Goal: Communication & Community: Answer question/provide support

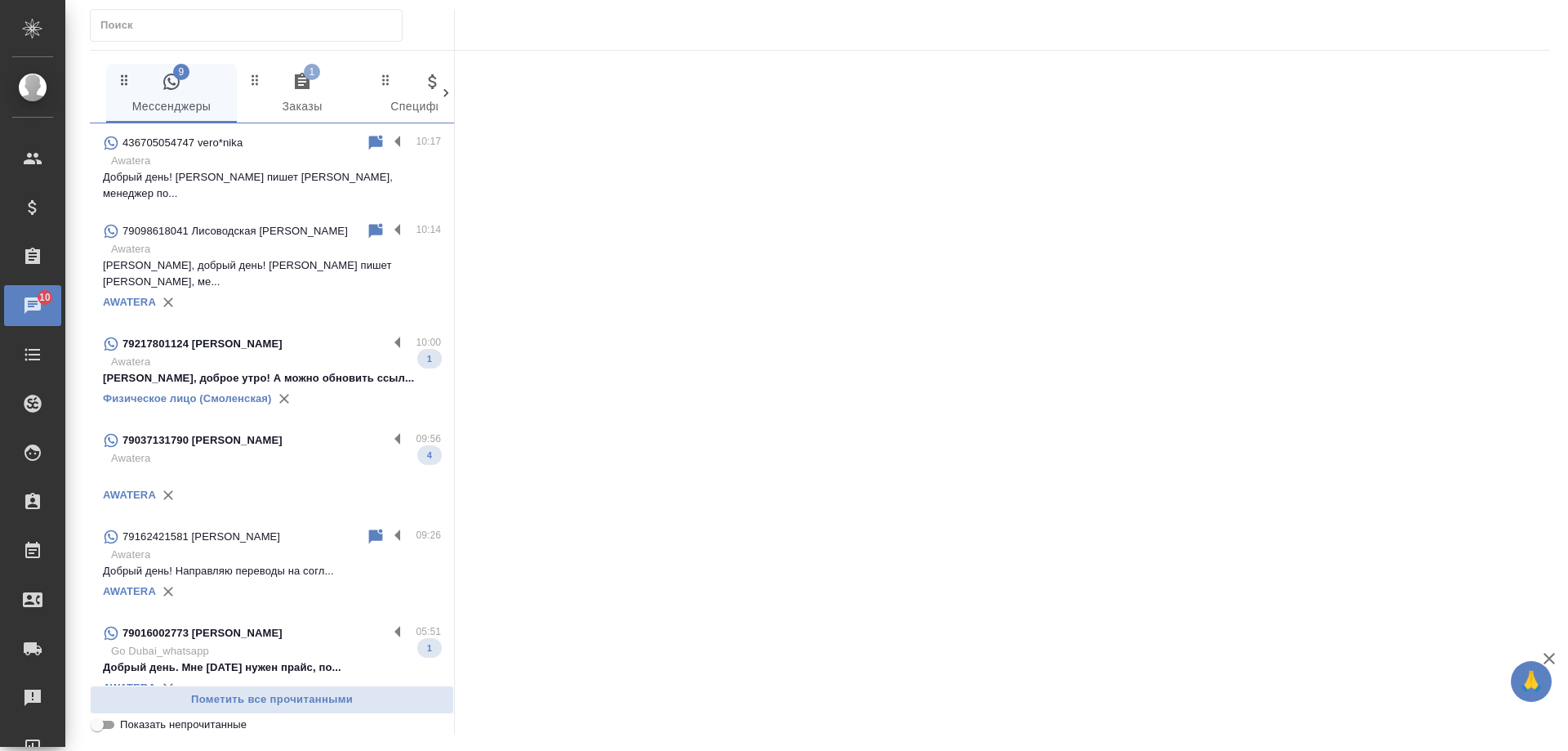
click at [305, 89] on icon "button" at bounding box center [301, 80] width 14 height 16
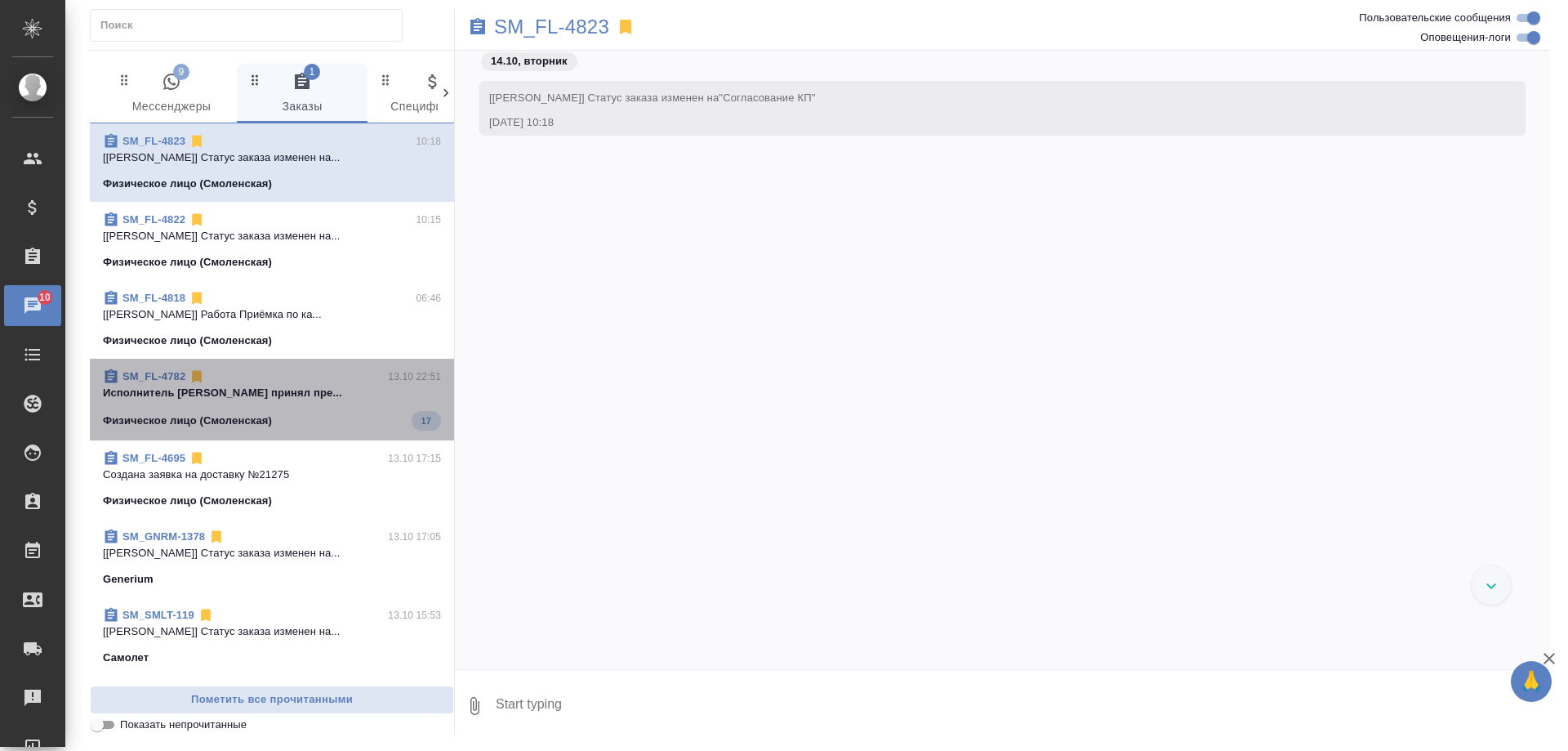
click at [308, 403] on span "SM_FL-4782 13.10 22:51 Исполнитель [PERSON_NAME] принял пре... Физическое лицо …" at bounding box center [272, 399] width 338 height 62
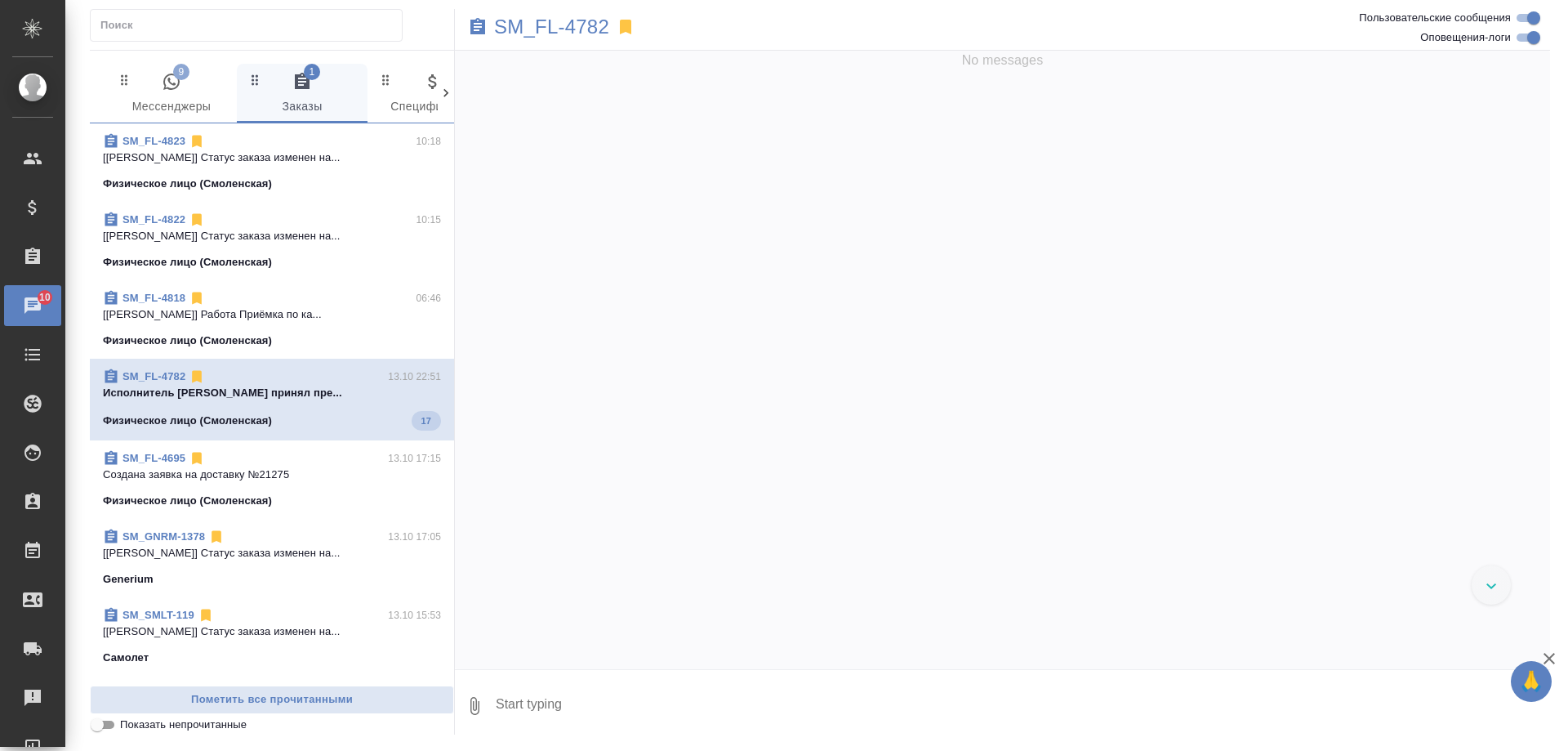
scroll to position [6236, 0]
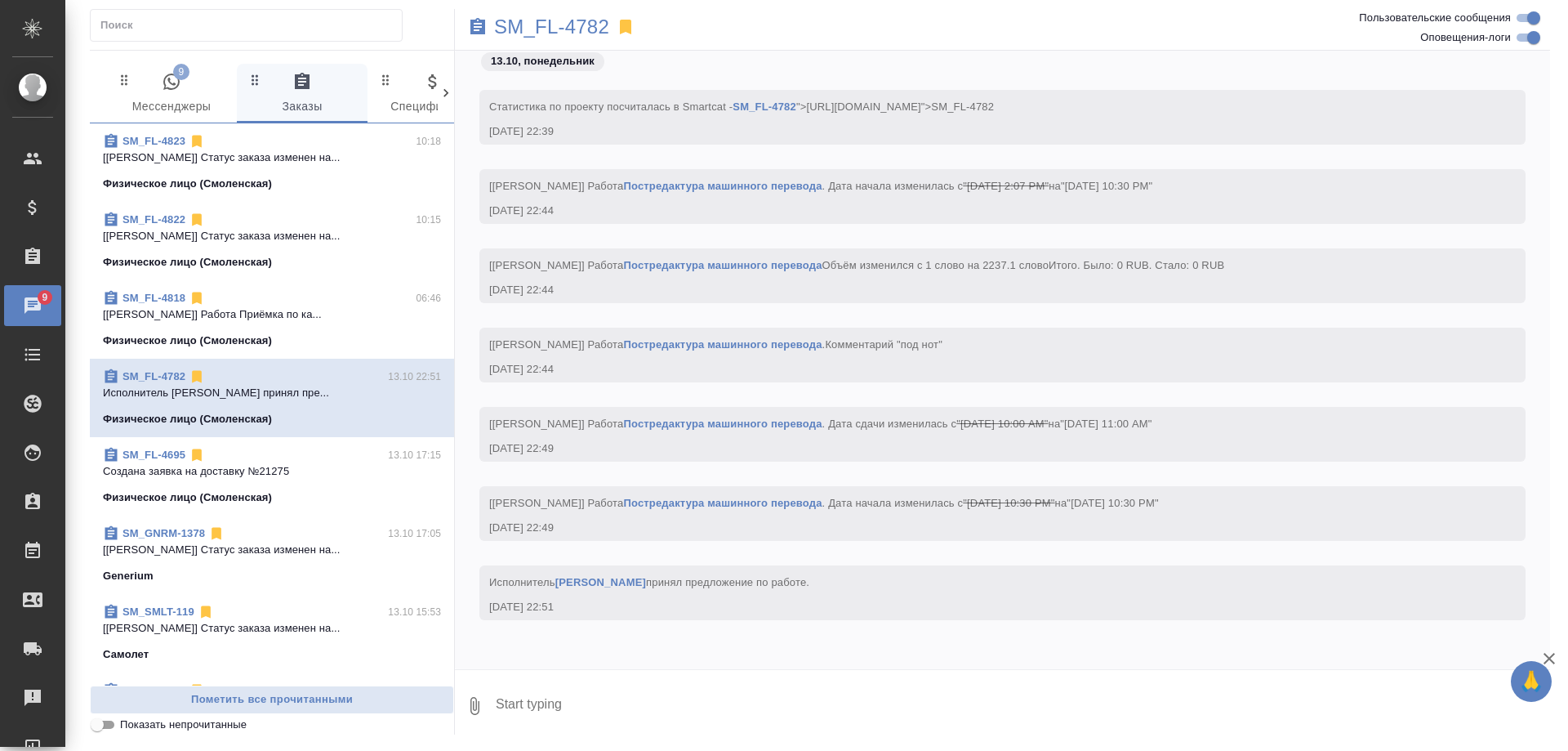
click at [178, 78] on span "9" at bounding box center [181, 71] width 16 height 16
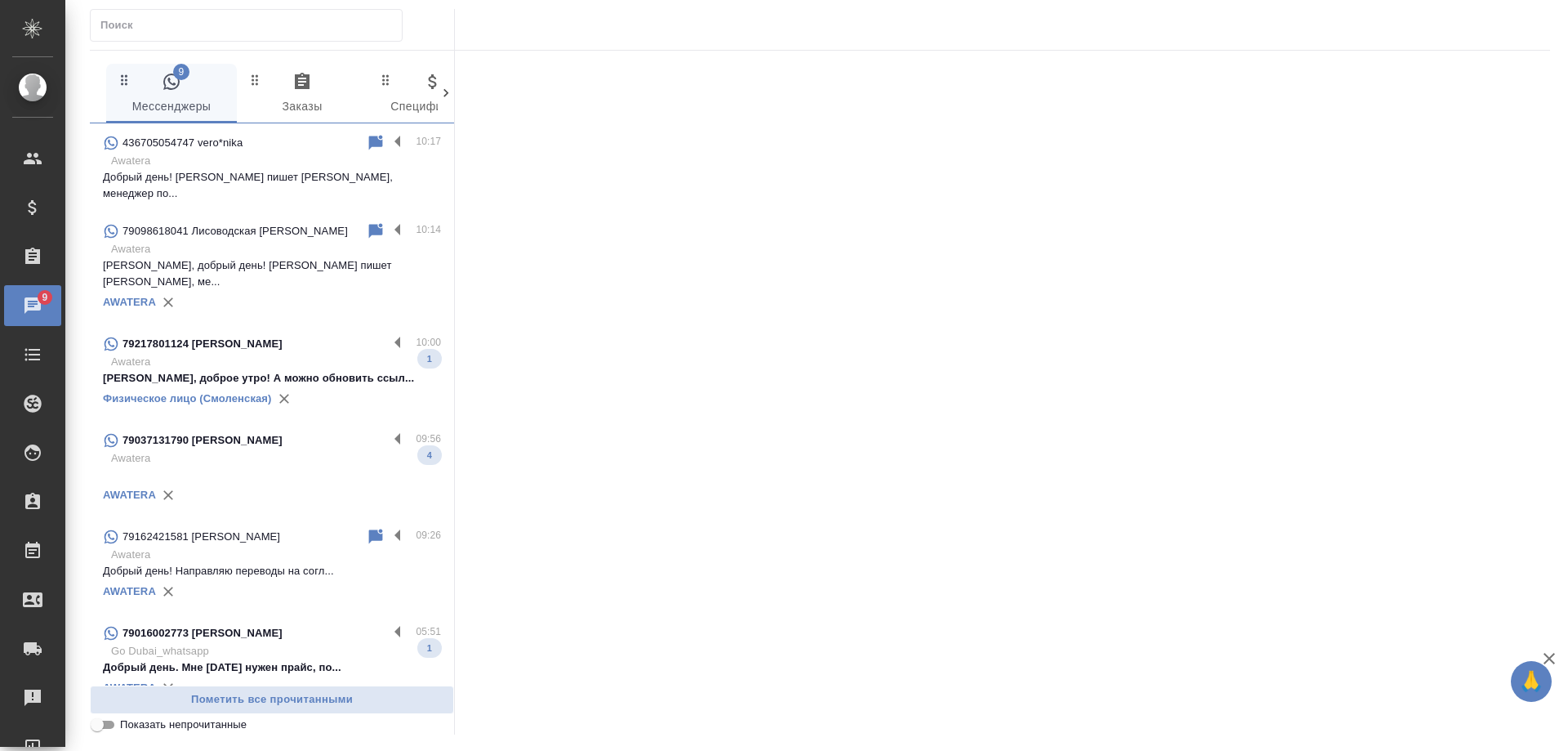
click at [315, 354] on p "Awatera" at bounding box center [276, 362] width 330 height 16
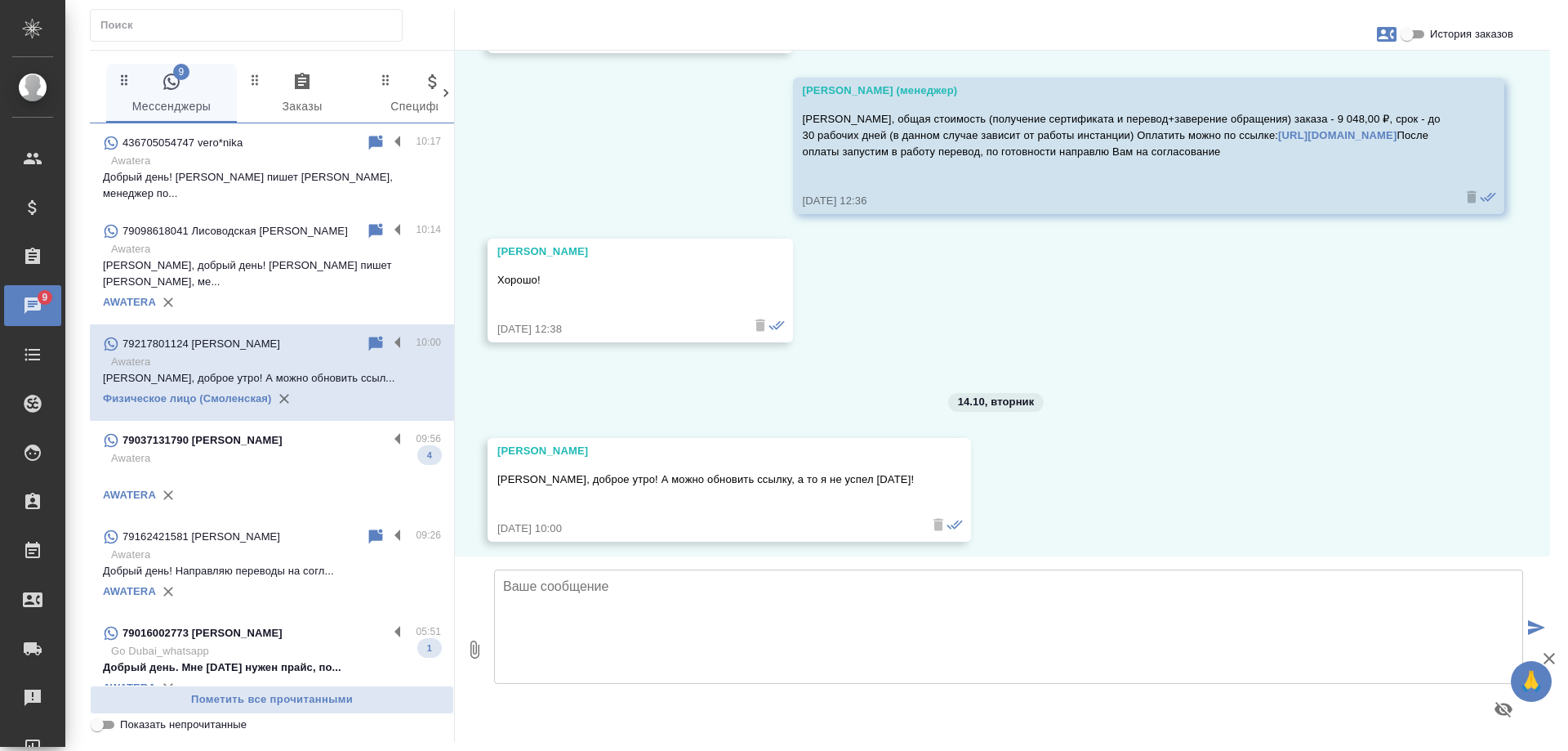
scroll to position [6038, 0]
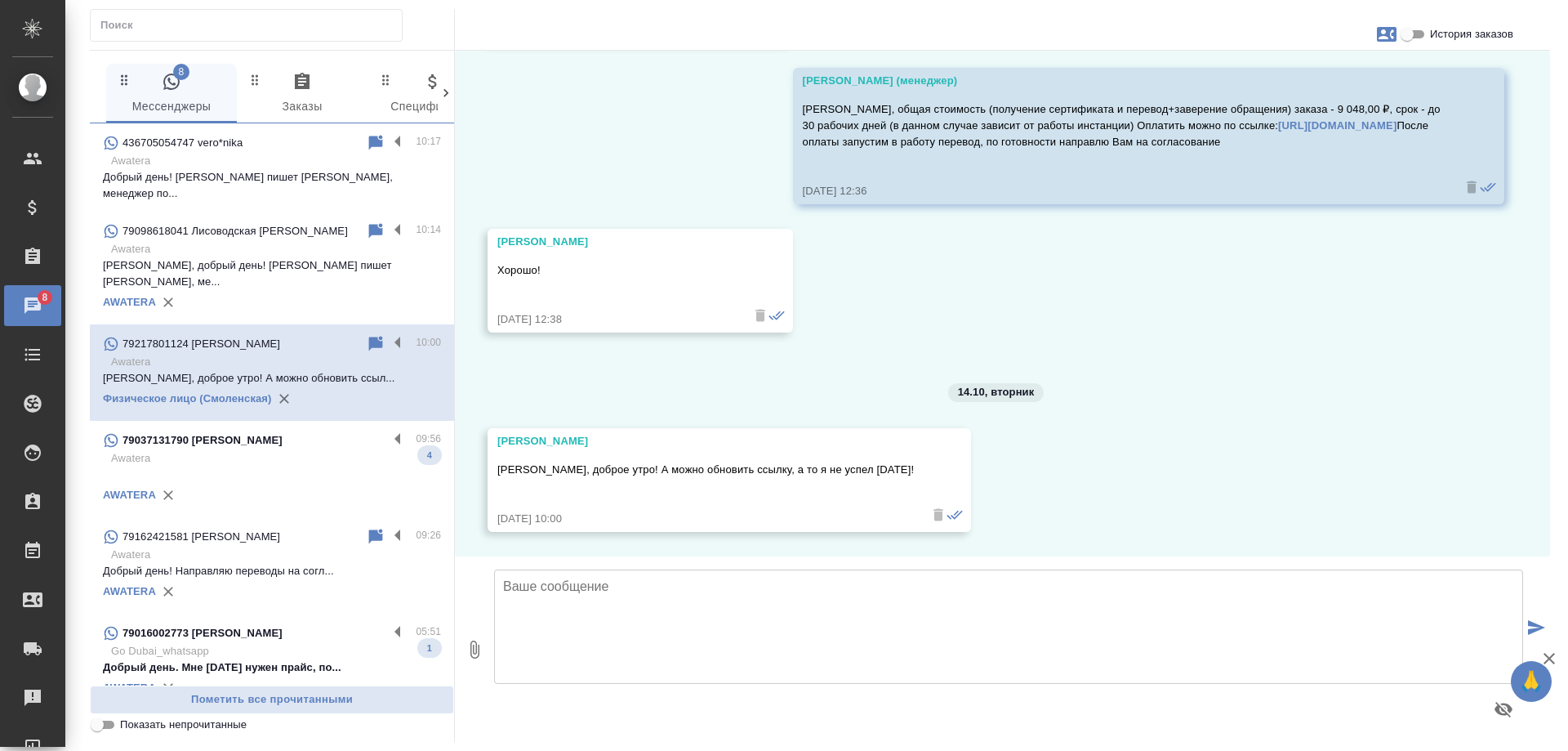
click at [1460, 36] on span "История заказов" at bounding box center [1472, 34] width 83 height 16
click at [1436, 36] on input "История заказов" at bounding box center [1406, 34] width 58 height 19
checkbox input "true"
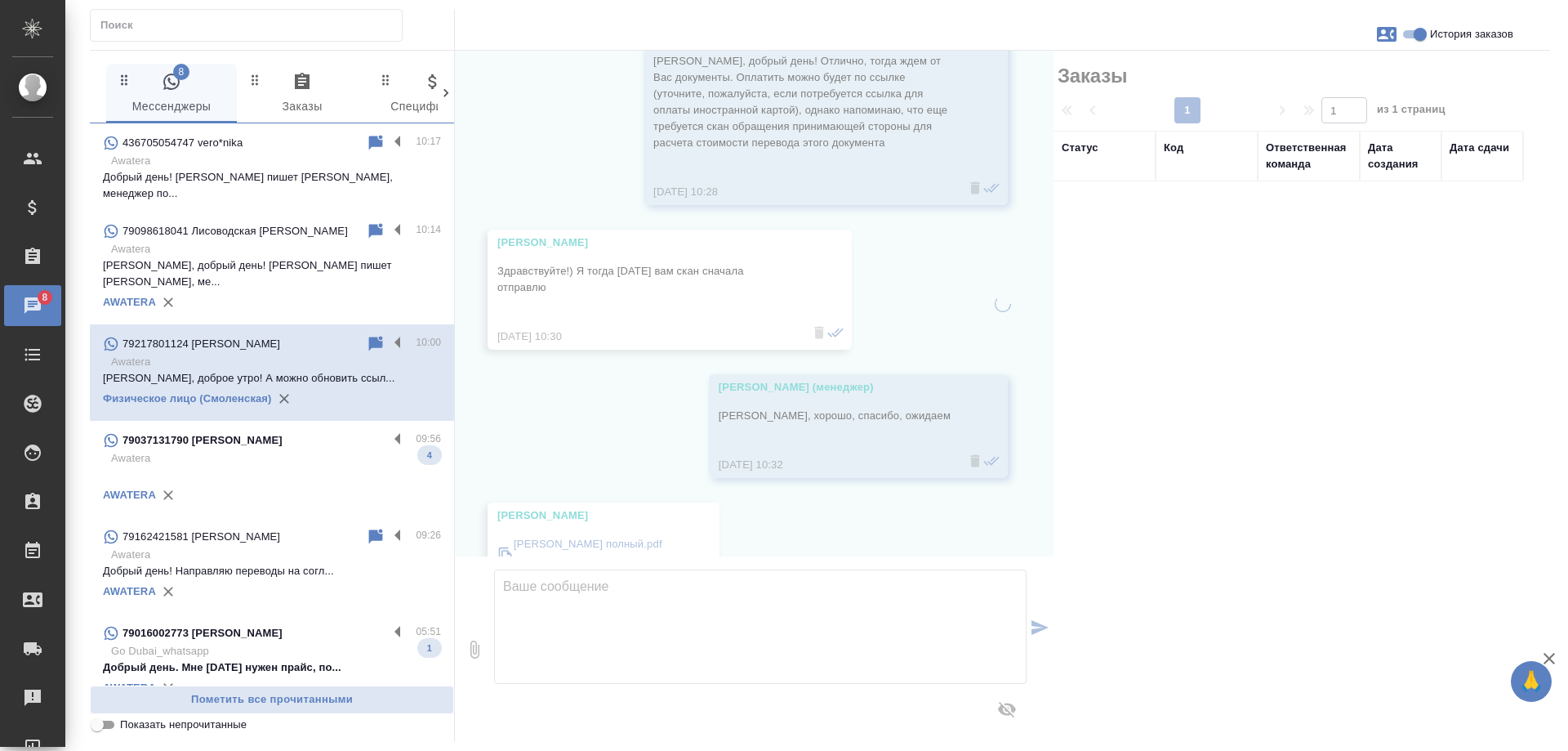
scroll to position [6969, 0]
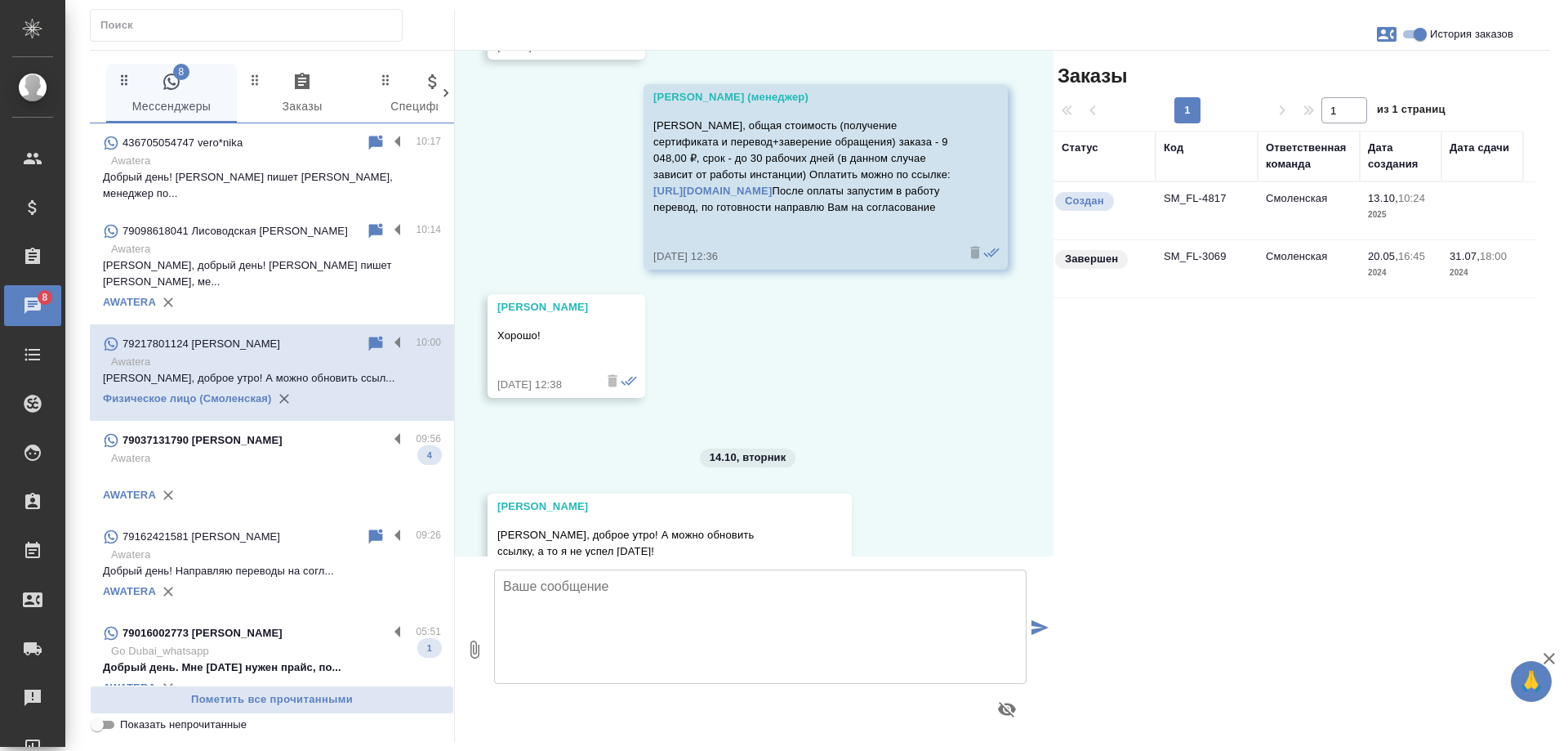
click at [1278, 209] on td "Смоленская" at bounding box center [1308, 211] width 102 height 58
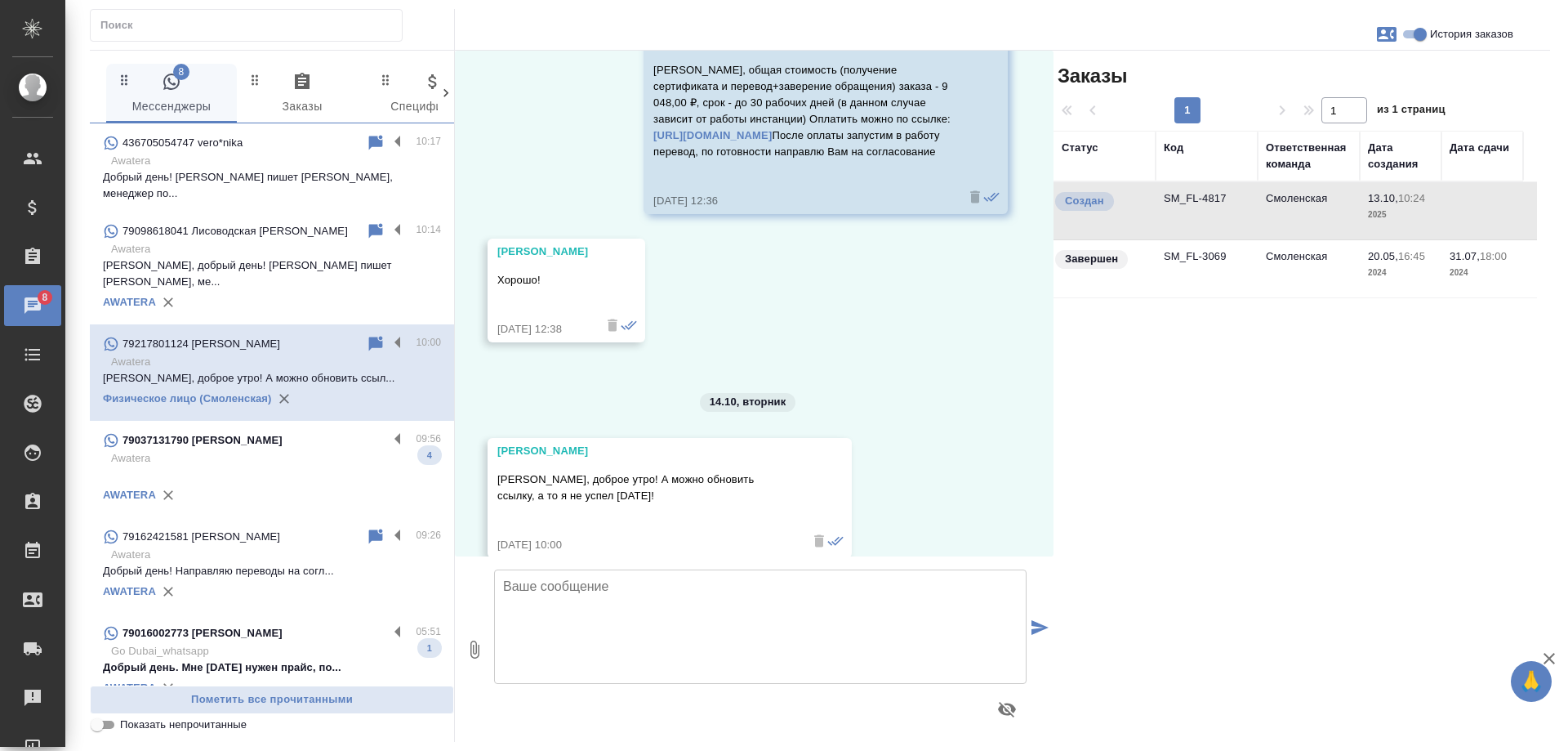
scroll to position [7050, 0]
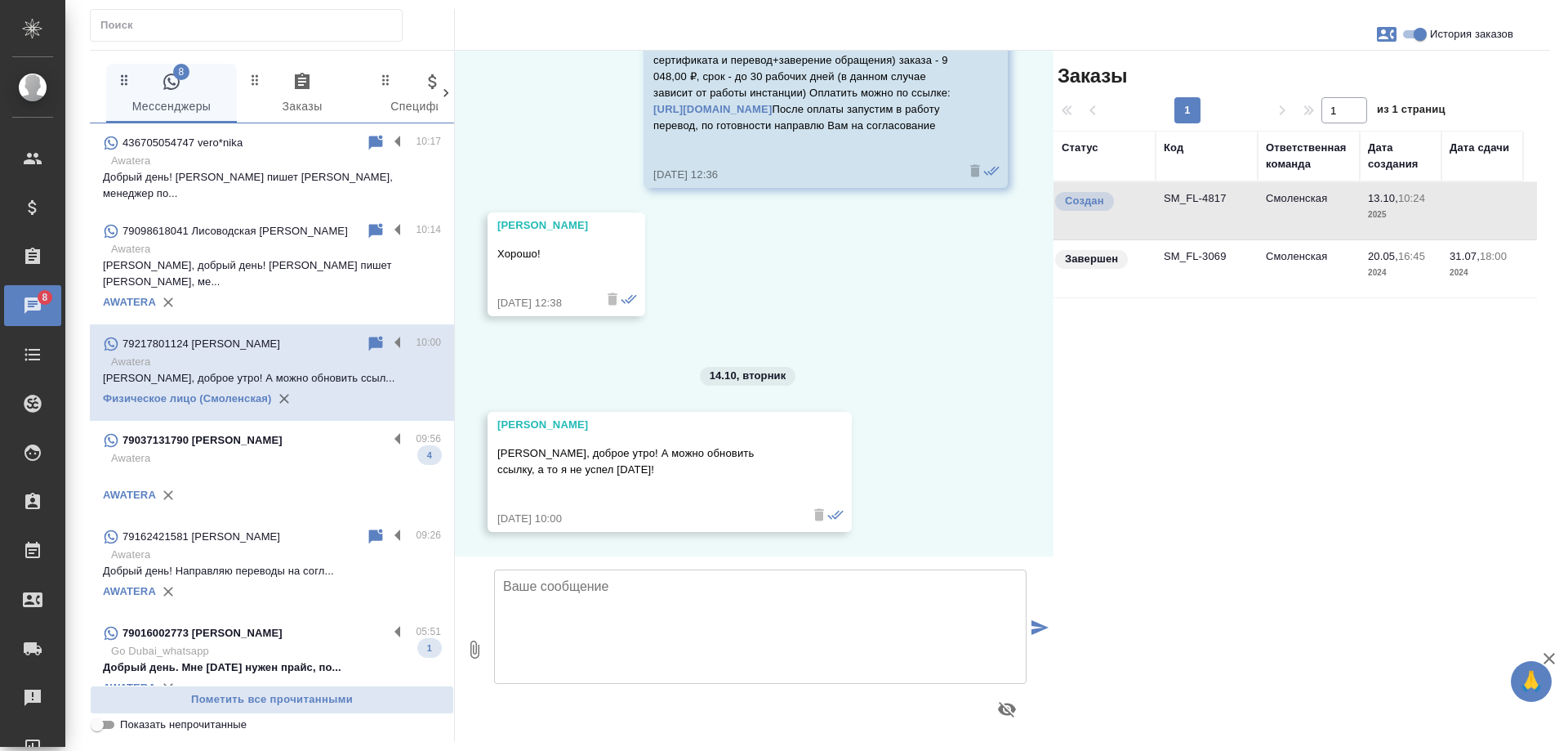
click at [630, 604] on textarea at bounding box center [760, 627] width 532 height 114
paste textarea "[URL][DOMAIN_NAME]"
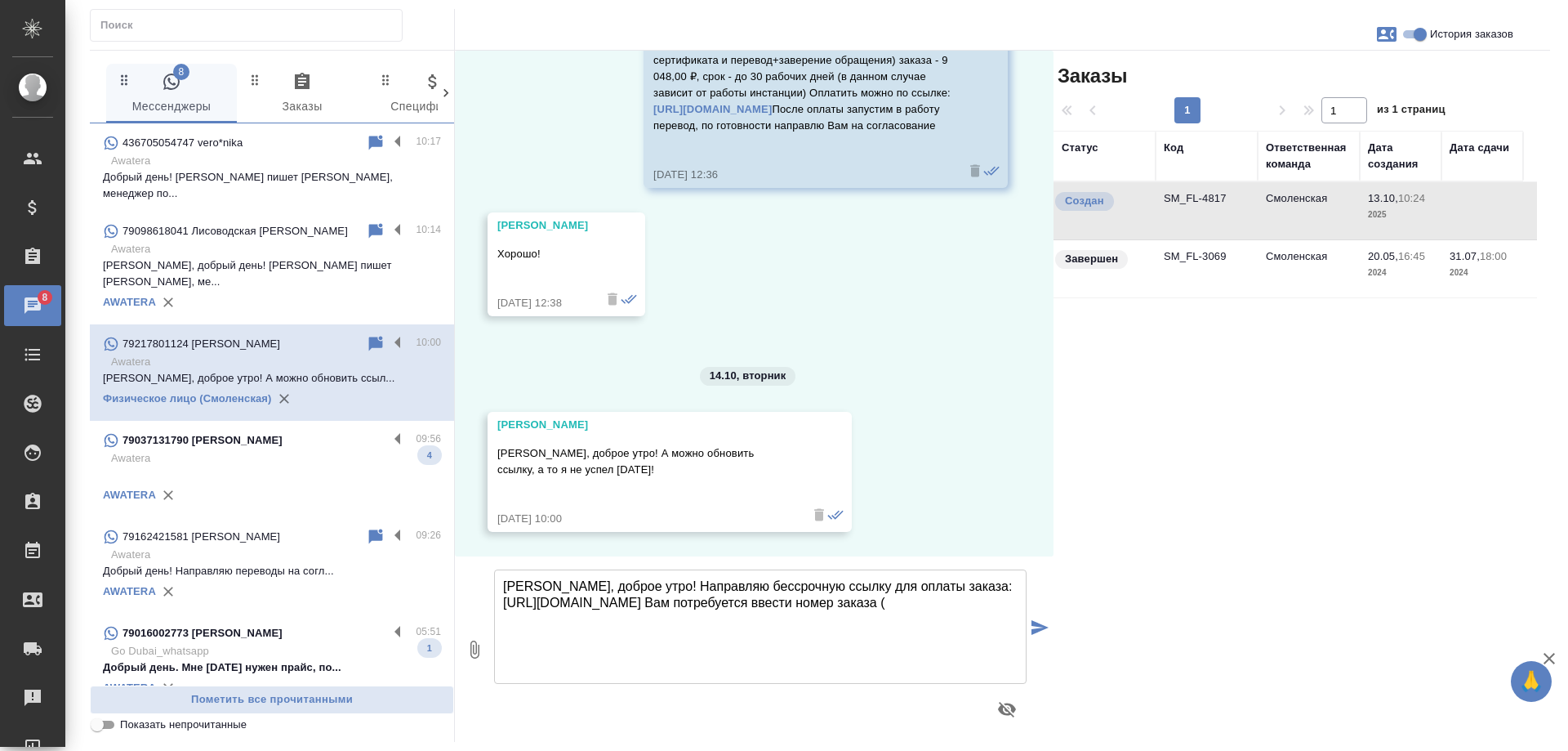
paste textarea "SM_FL-4817"
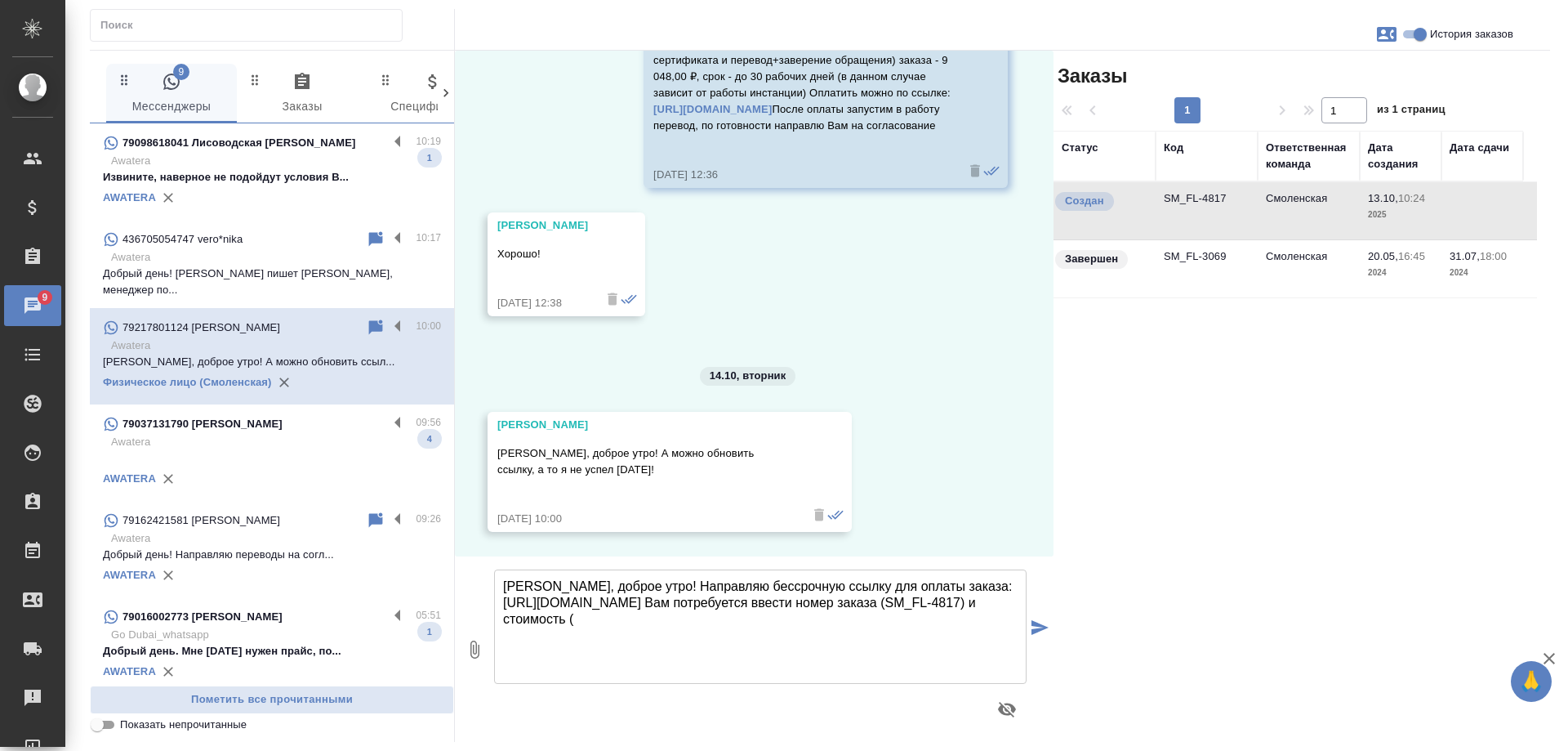
paste textarea ":9 048,00 ₽"
click at [674, 615] on textarea "[PERSON_NAME], доброе утро! Направляю бессрочную ссылку для оплаты заказа: [URL…" at bounding box center [760, 627] width 532 height 114
click at [752, 616] on textarea "[PERSON_NAME], доброе утро! Направляю бессрочную ссылку для оплаты заказа: [URL…" at bounding box center [760, 627] width 532 height 114
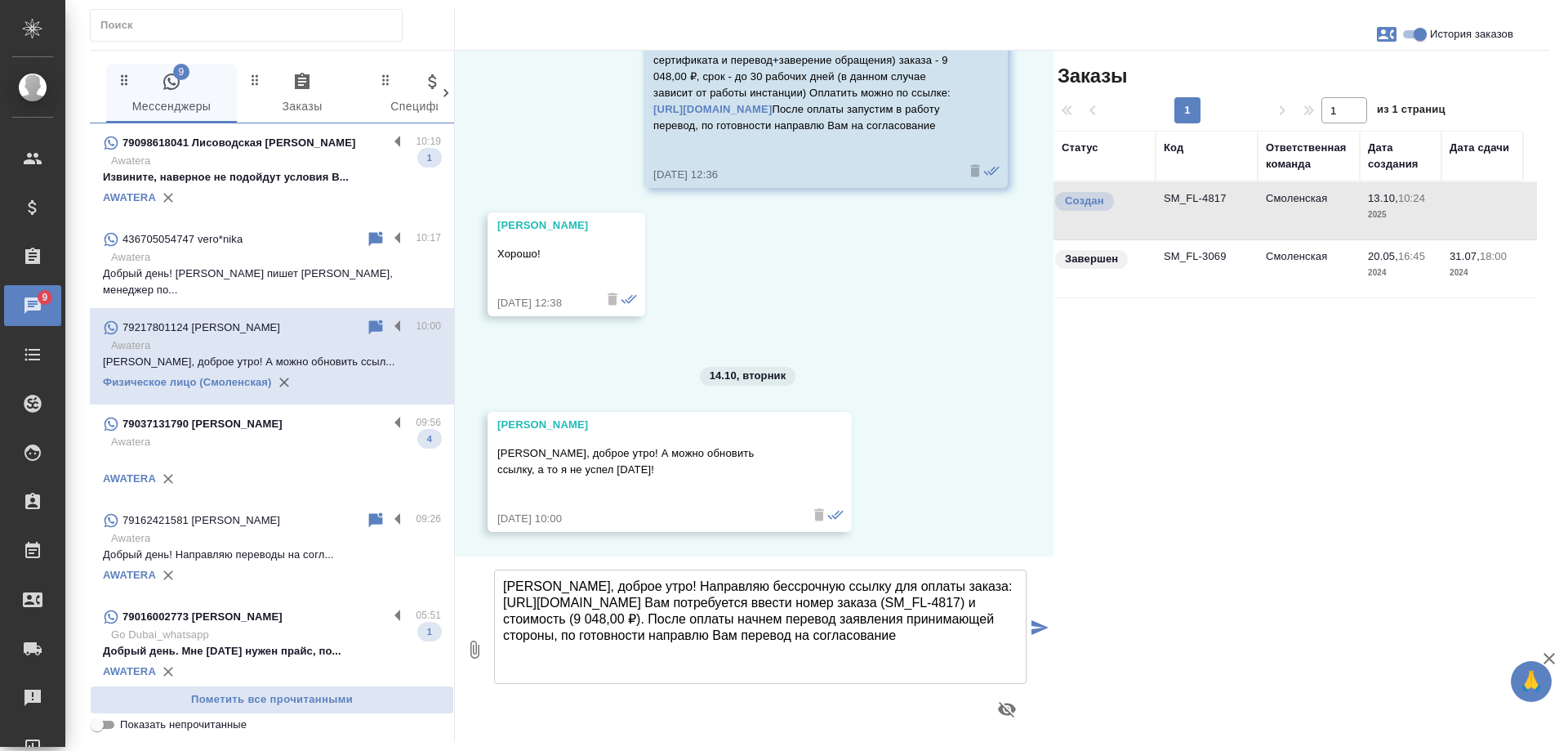
type textarea "[PERSON_NAME], доброе утро! Направляю бессрочную ссылку для оплаты заказа: [URL…"
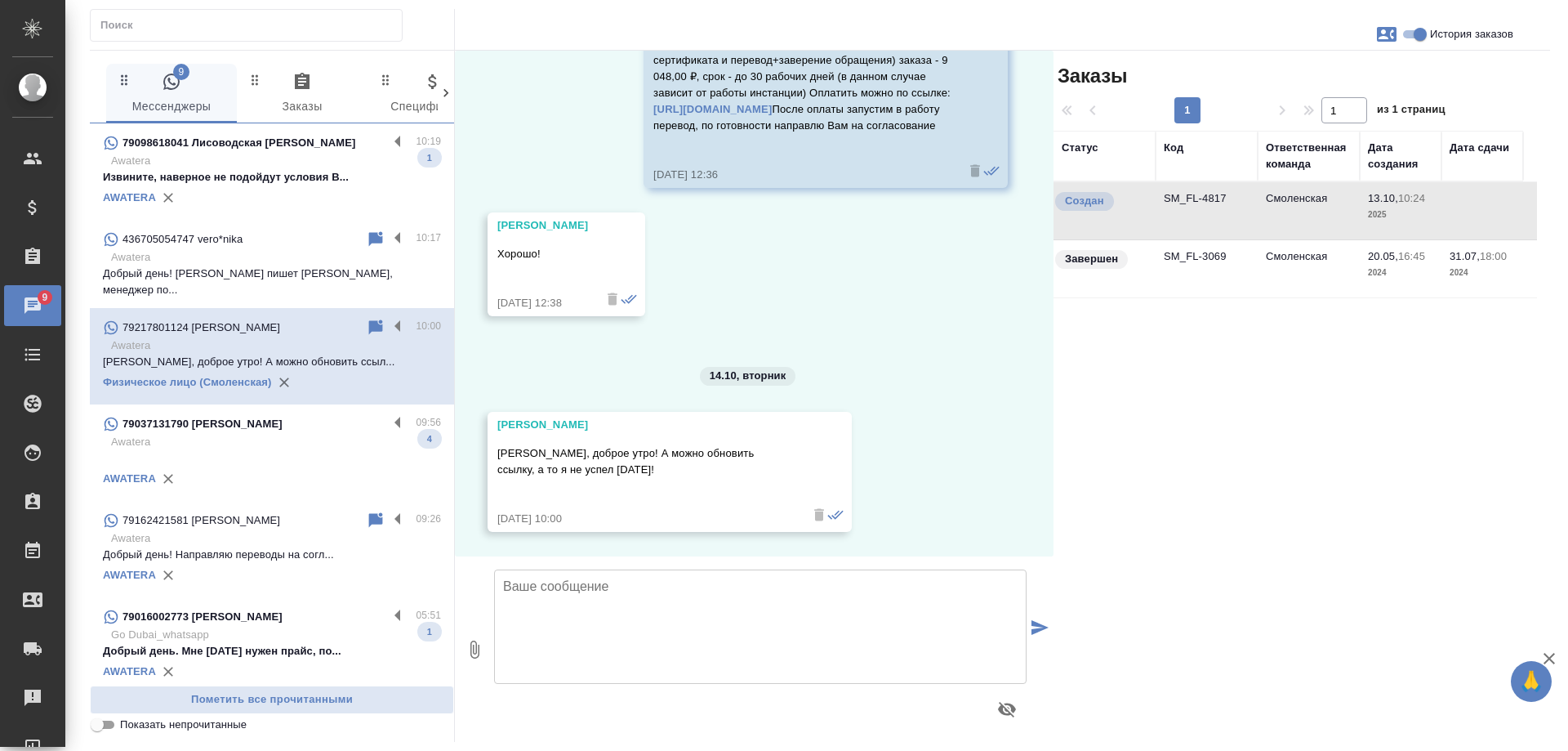
click at [270, 168] on p "Awatera" at bounding box center [276, 160] width 330 height 16
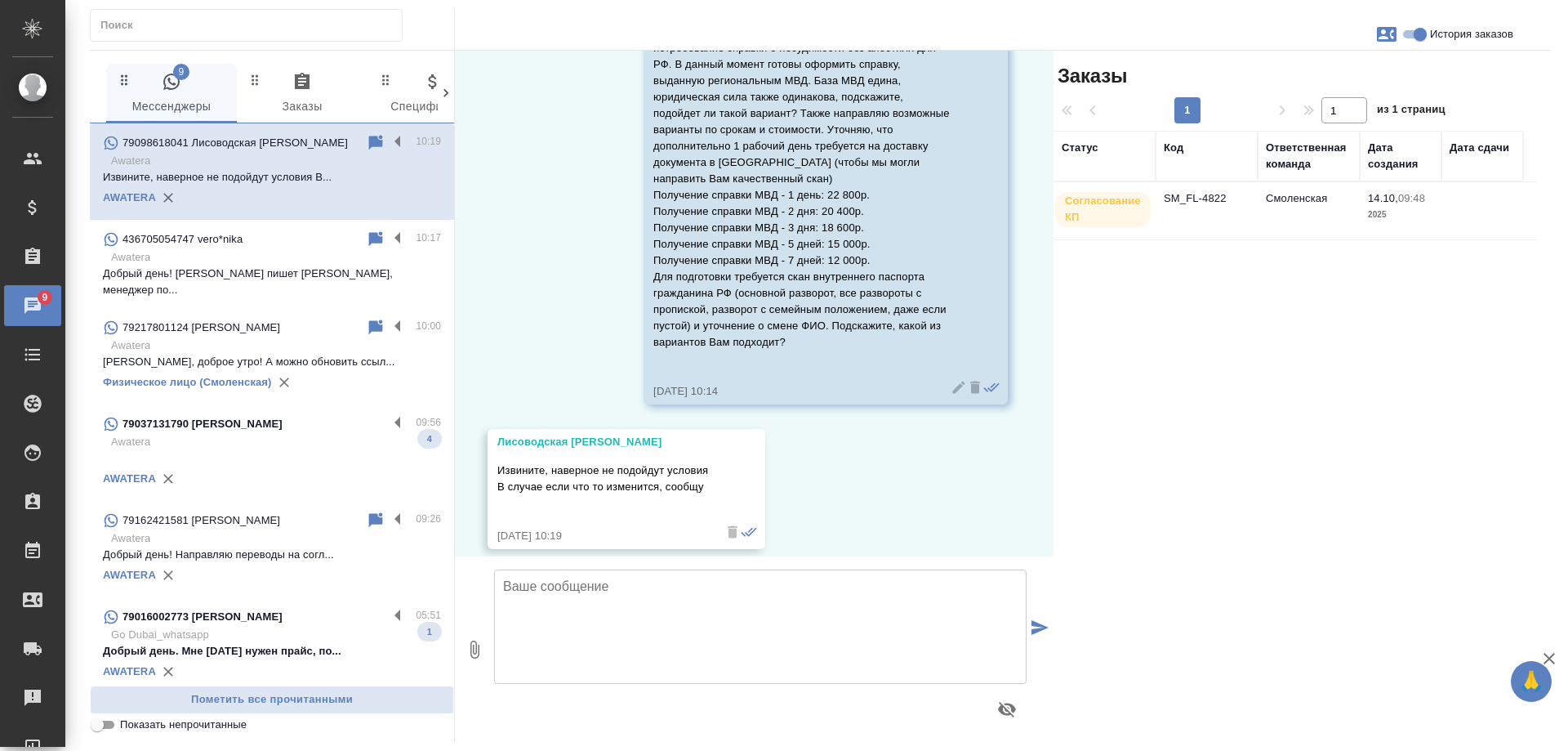
scroll to position [181, 0]
click at [589, 589] on textarea at bounding box center [760, 627] width 532 height 114
type textarea "[PERSON_NAME]"
